Goal: Task Accomplishment & Management: Use online tool/utility

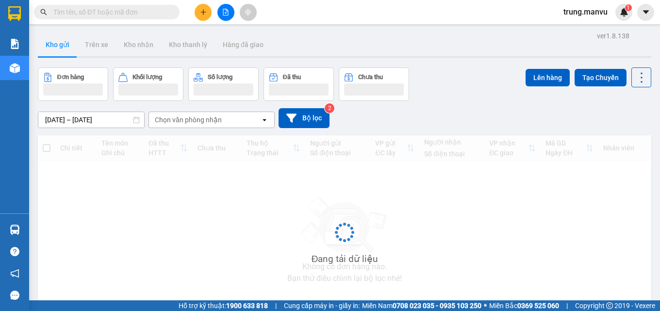
click at [124, 15] on input "text" at bounding box center [110, 12] width 115 height 11
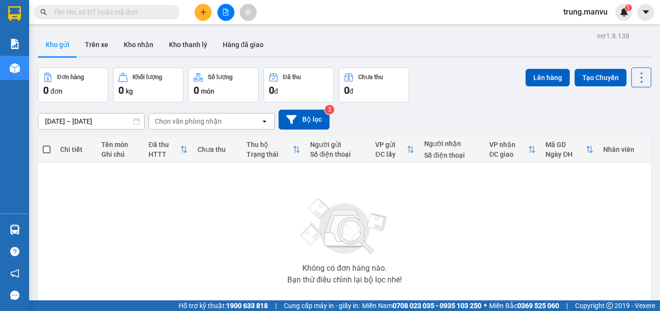
click at [124, 15] on input "text" at bounding box center [110, 12] width 115 height 11
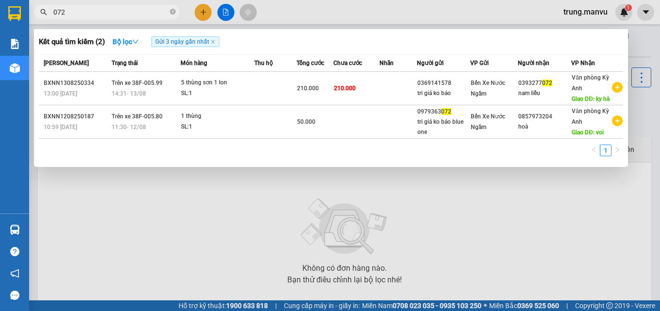
click at [106, 12] on input "072" at bounding box center [110, 12] width 115 height 11
type input "0"
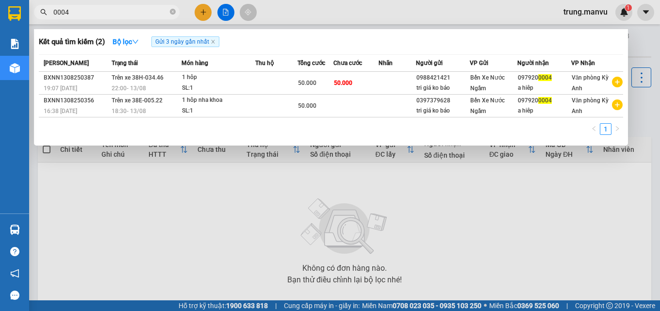
click at [102, 14] on input "0004" at bounding box center [110, 12] width 115 height 11
type input "0"
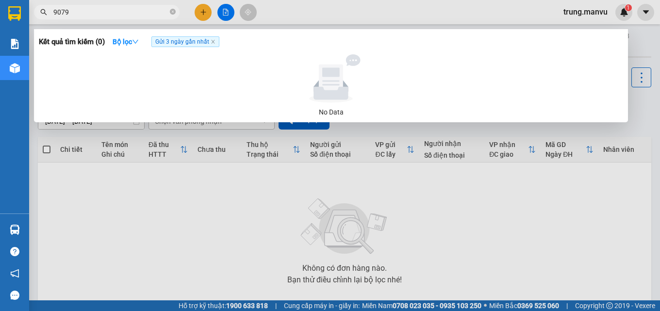
click at [77, 12] on input "9079" at bounding box center [110, 12] width 115 height 11
type input "9"
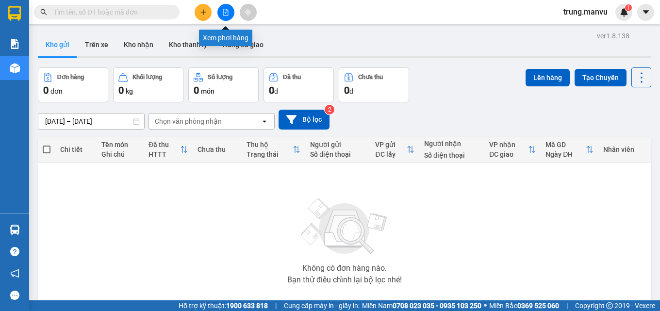
click at [227, 17] on button at bounding box center [226, 12] width 17 height 17
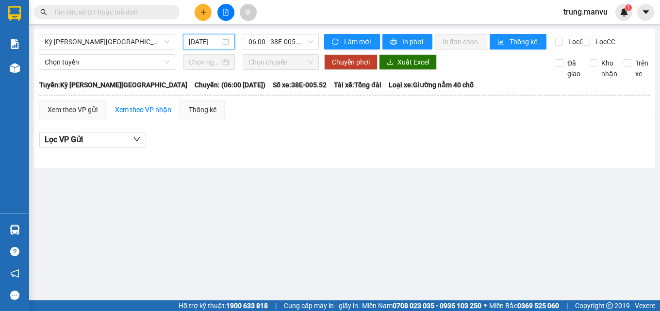
click at [200, 46] on input "[DATE]" at bounding box center [205, 41] width 32 height 11
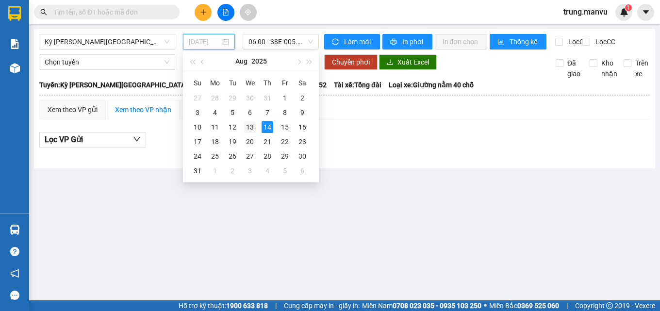
click at [254, 124] on div "13" at bounding box center [250, 127] width 12 height 12
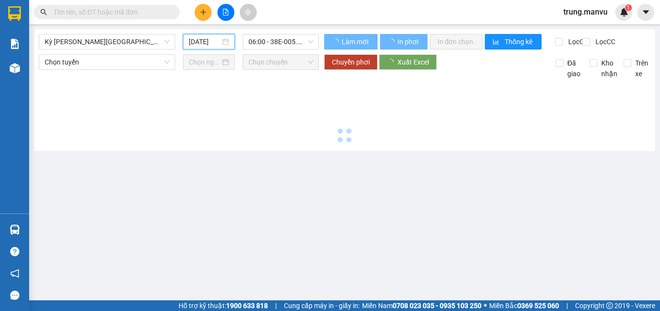
type input "[DATE]"
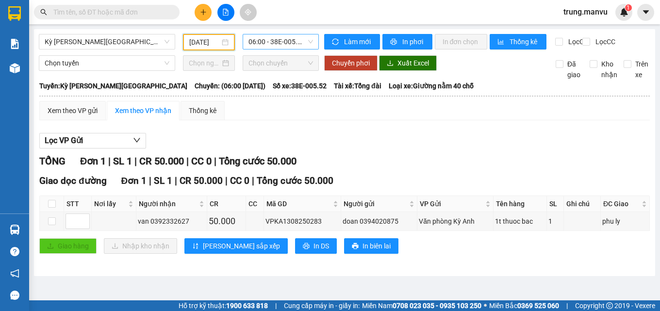
click at [288, 44] on span "06:00 - 38E-005.52" at bounding box center [281, 41] width 65 height 15
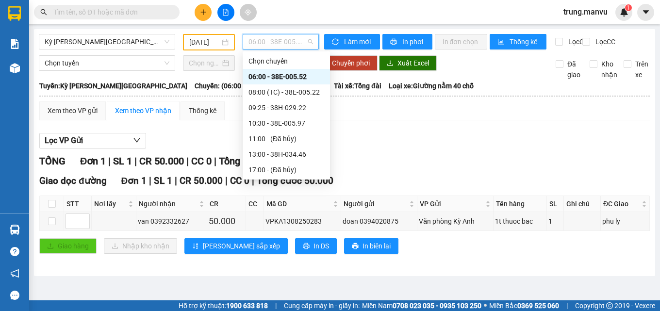
click at [297, 75] on div "06:00 - 38E-005.52" at bounding box center [287, 76] width 76 height 11
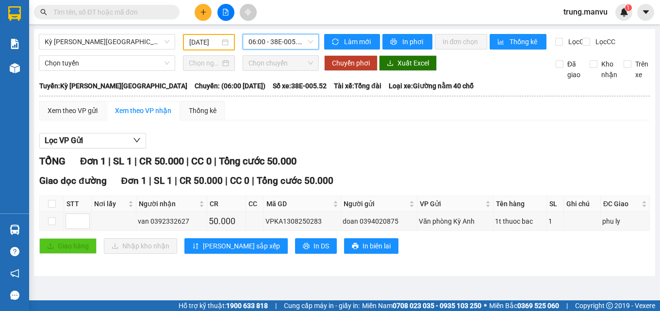
click at [154, 14] on input "text" at bounding box center [110, 12] width 115 height 11
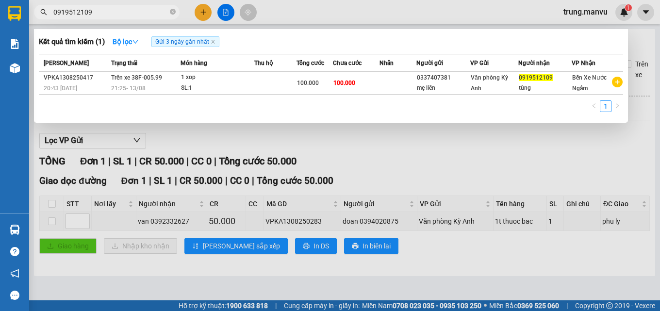
click at [102, 12] on input "0919512109" at bounding box center [110, 12] width 115 height 11
type input "0"
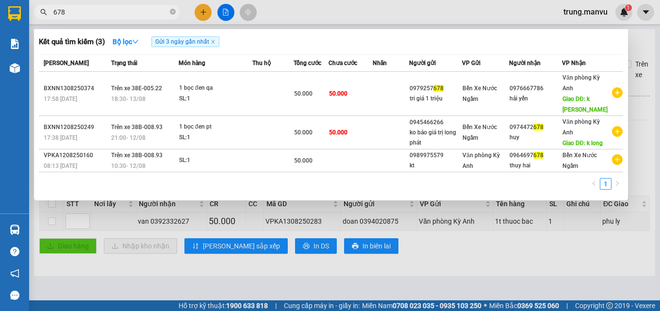
click at [104, 10] on input "678" at bounding box center [110, 12] width 115 height 11
click at [69, 15] on input "678" at bounding box center [110, 12] width 115 height 11
type input "6"
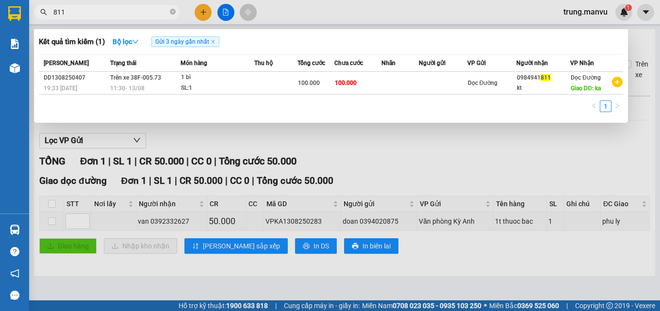
type input "811"
